Goal: Transaction & Acquisition: Book appointment/travel/reservation

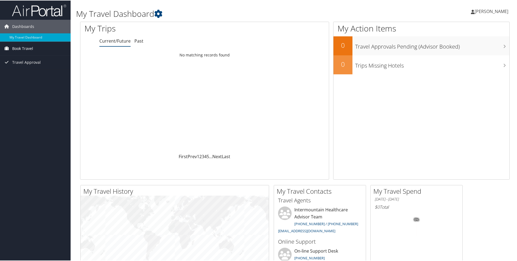
click at [31, 46] on span "Book Travel" at bounding box center [22, 48] width 21 height 14
click at [30, 66] on link "Book/Manage Online Trips" at bounding box center [35, 67] width 71 height 8
